Goal: Submit feedback/report problem

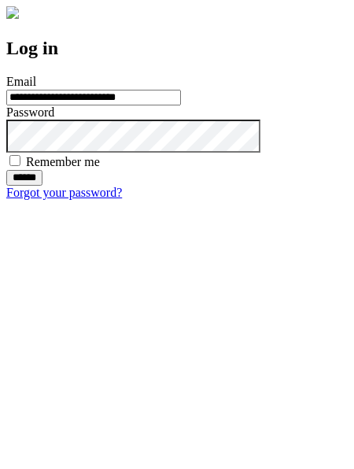
type input "**********"
click at [42, 186] on input "******" at bounding box center [24, 178] width 36 height 16
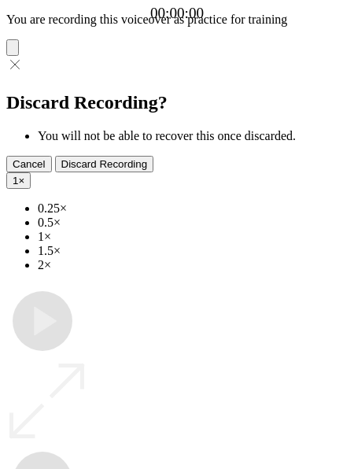
type input "**********"
